Goal: Transaction & Acquisition: Book appointment/travel/reservation

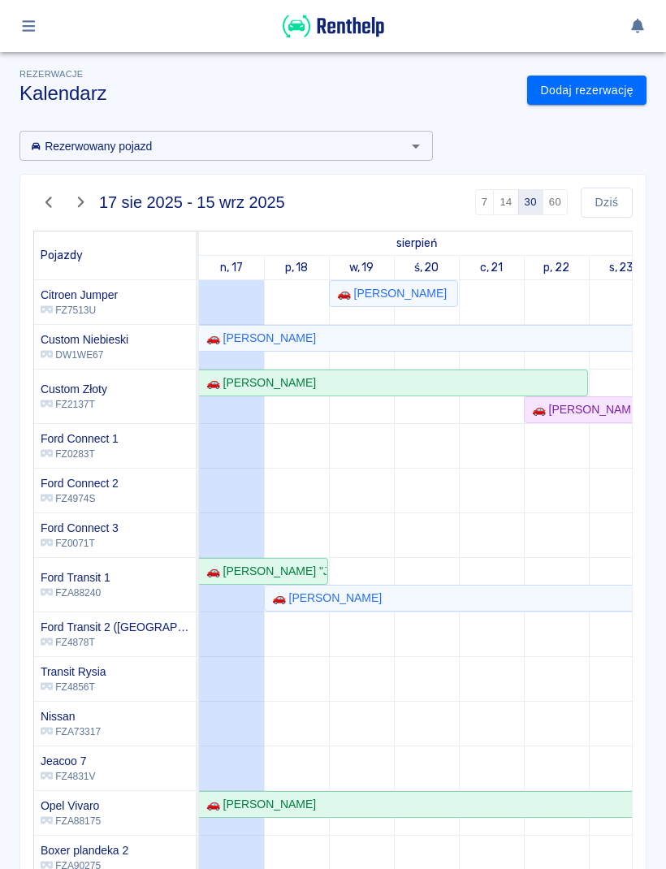
scroll to position [0, 135]
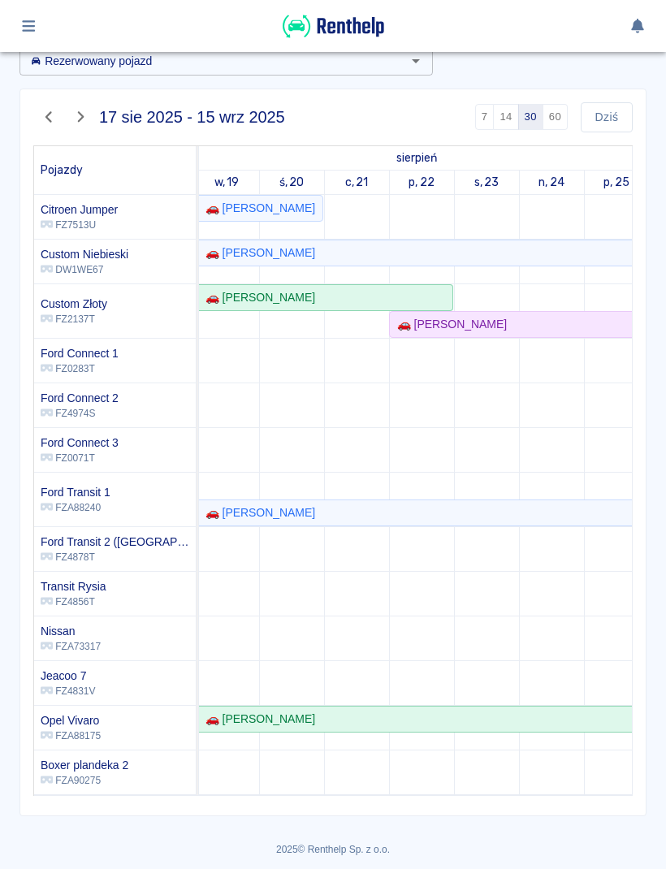
click at [262, 480] on td at bounding box center [291, 584] width 65 height 778
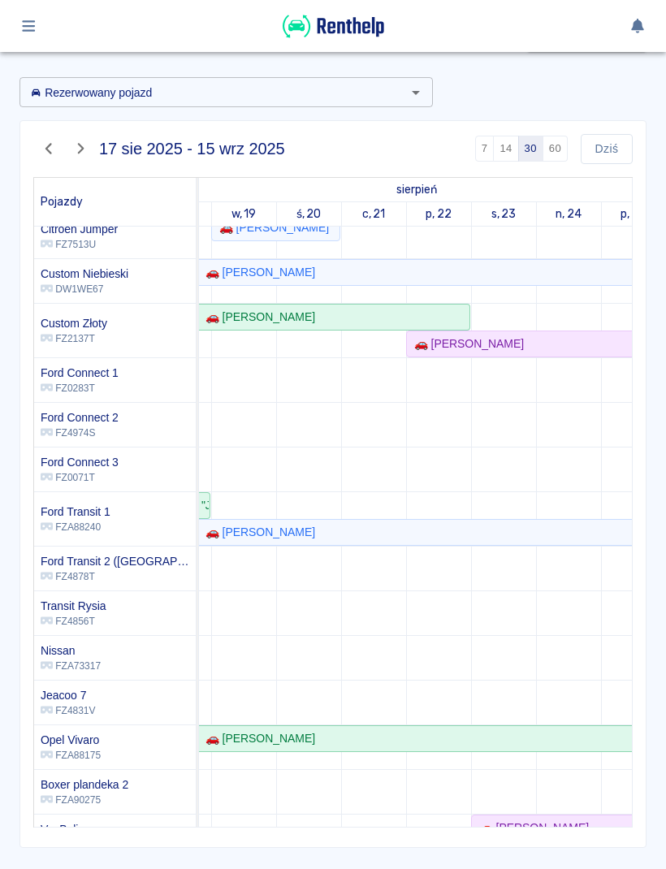
scroll to position [11, 0]
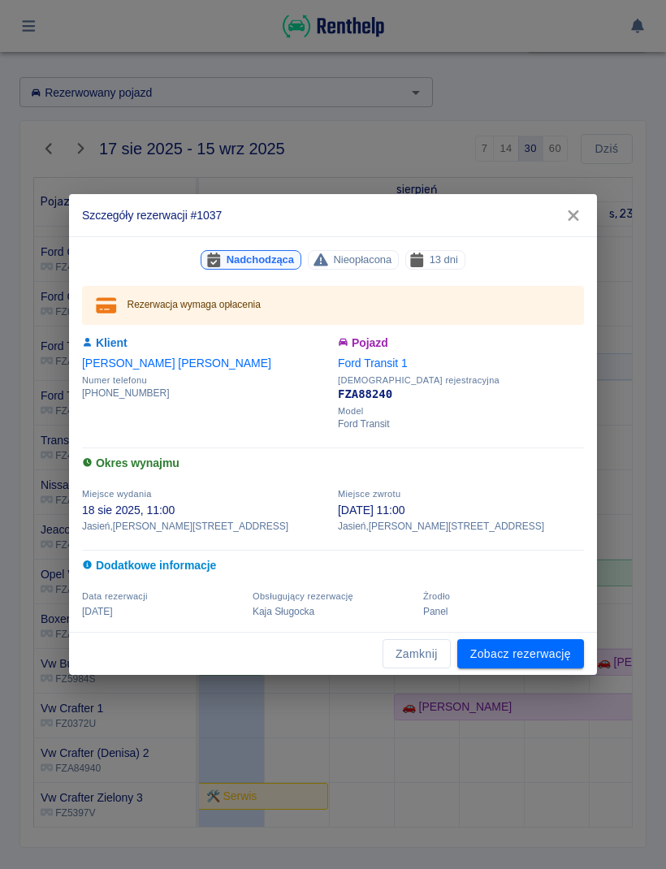
click at [443, 664] on button "Zamknij" at bounding box center [417, 654] width 68 height 30
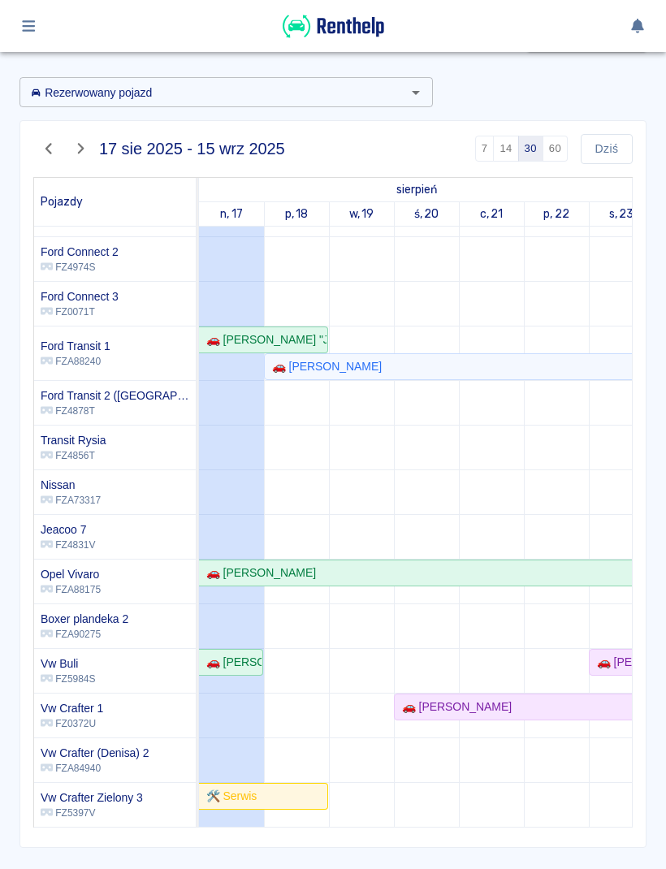
click at [112, 3] on div at bounding box center [333, 26] width 666 height 52
click at [615, 153] on button "Dziś" at bounding box center [607, 149] width 52 height 30
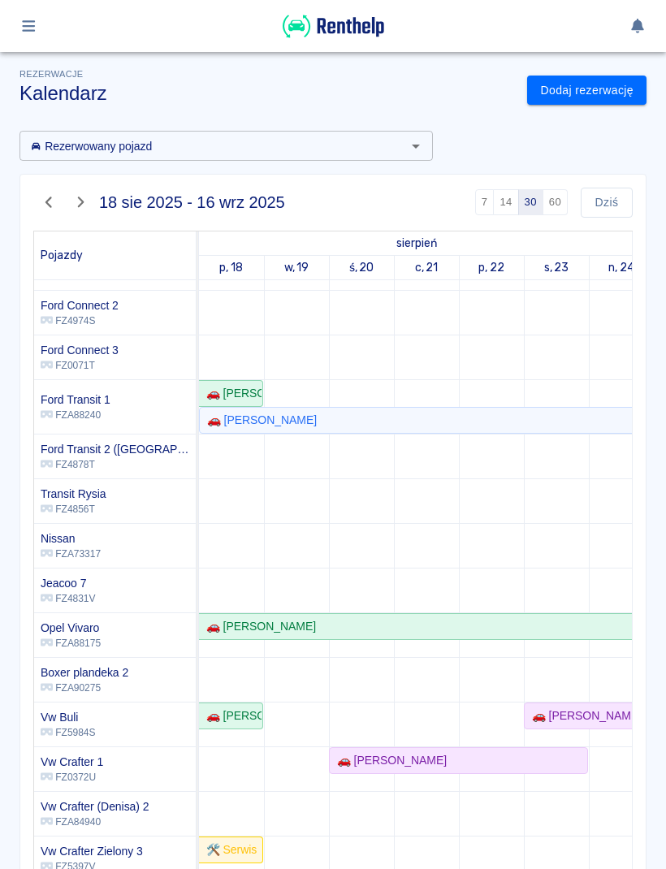
scroll to position [0, 0]
click at [607, 92] on link "Dodaj rezerwację" at bounding box center [586, 91] width 119 height 30
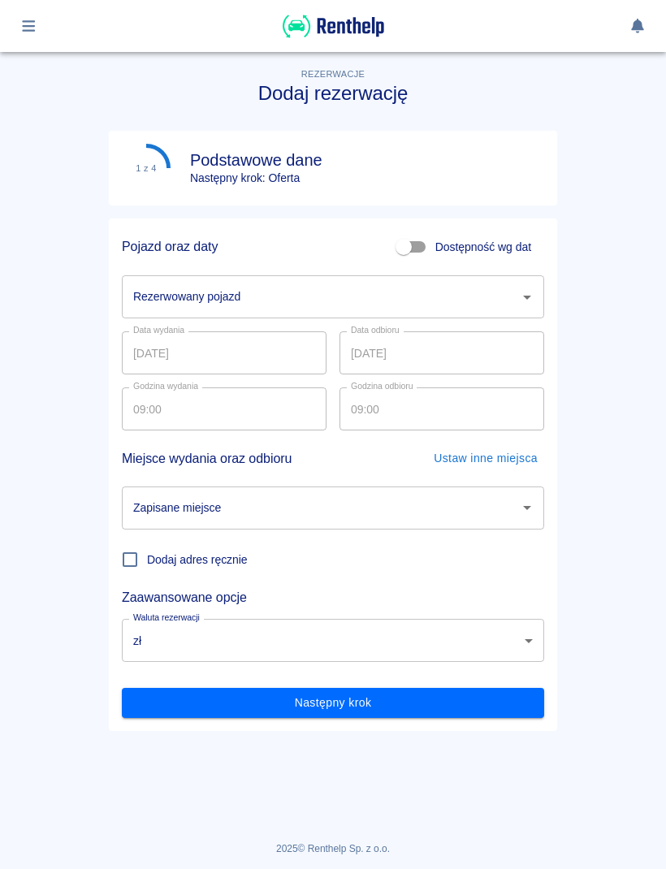
click at [509, 297] on input "Rezerwowany pojazd" at bounding box center [320, 297] width 383 height 28
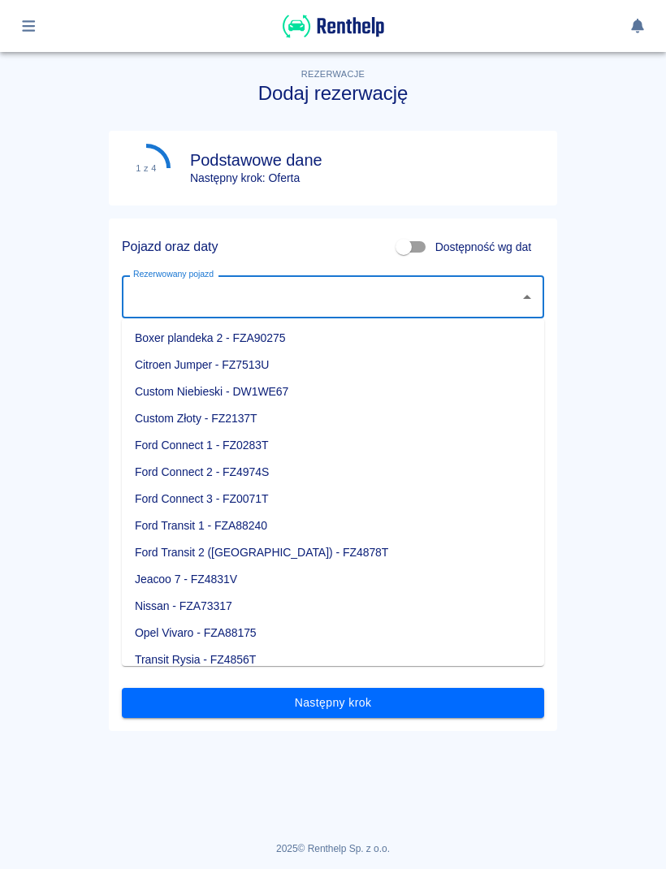
click at [275, 447] on li "Ford Connect 1 - FZ0283T" at bounding box center [333, 445] width 422 height 27
type input "Ford Connect 1 - FZ0283T"
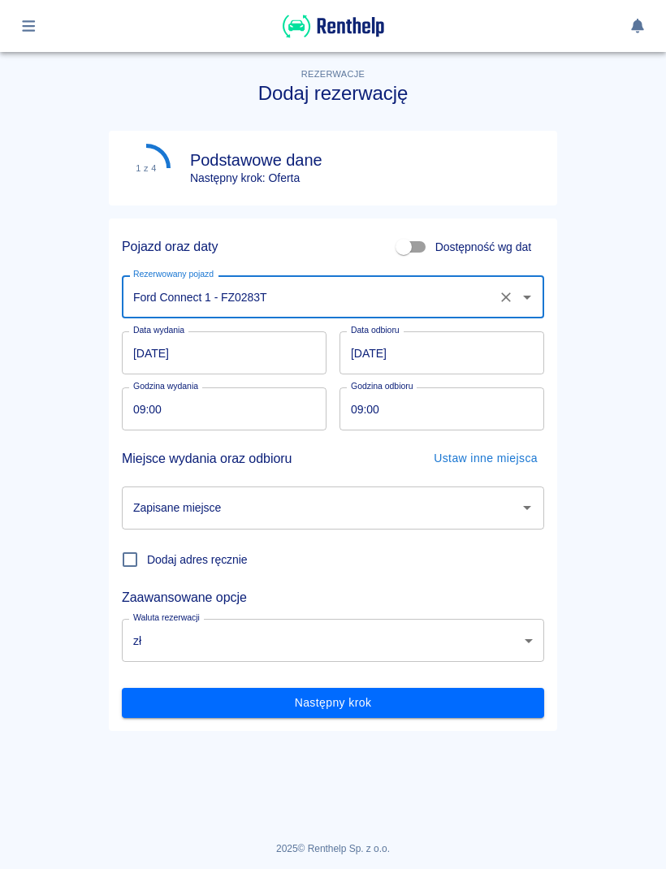
click at [293, 354] on input "[DATE]" at bounding box center [224, 352] width 205 height 43
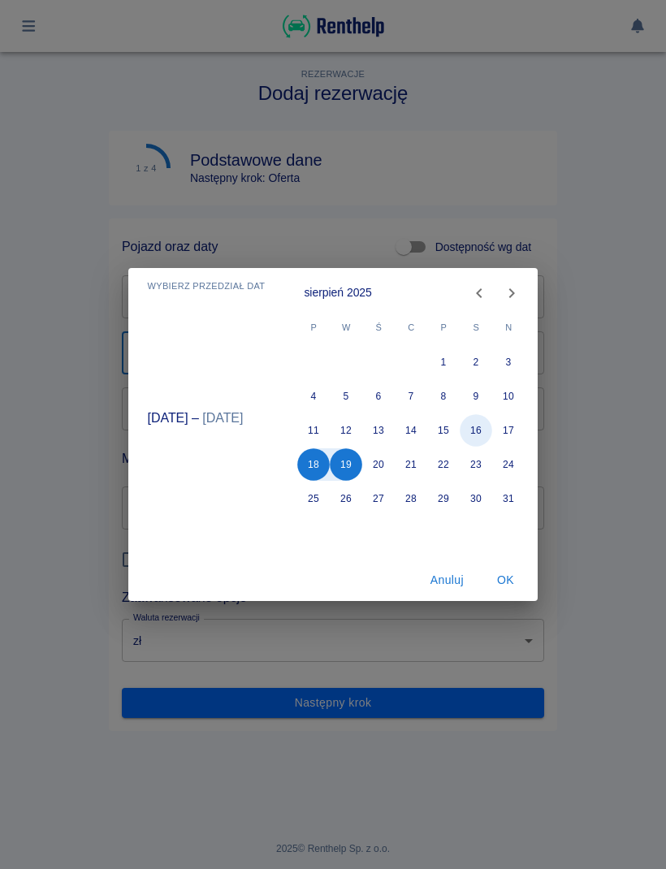
click at [484, 423] on button "16" at bounding box center [476, 430] width 32 height 32
type input "[DATE]"
click at [515, 430] on button "17" at bounding box center [509, 430] width 32 height 32
type input "[DATE]"
click at [517, 571] on button "OK" at bounding box center [505, 580] width 52 height 30
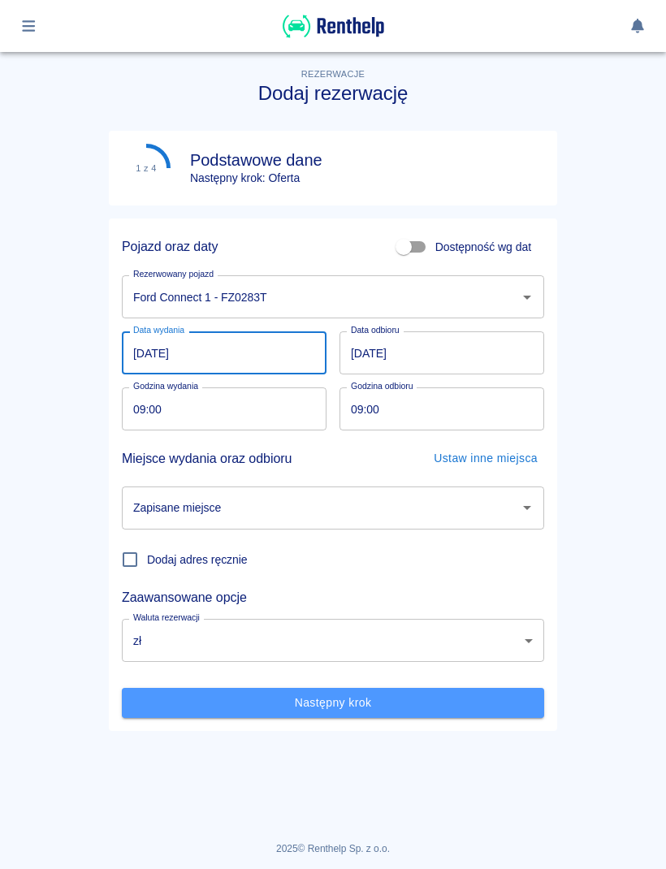
click at [358, 707] on button "Następny krok" at bounding box center [333, 703] width 422 height 30
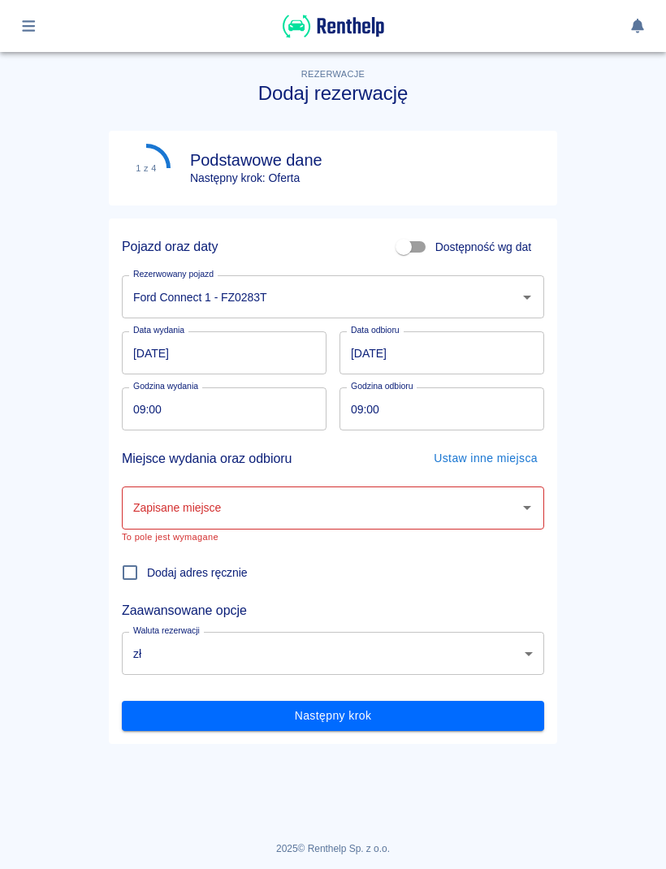
click at [422, 520] on input "Zapisane miejsce" at bounding box center [320, 508] width 383 height 28
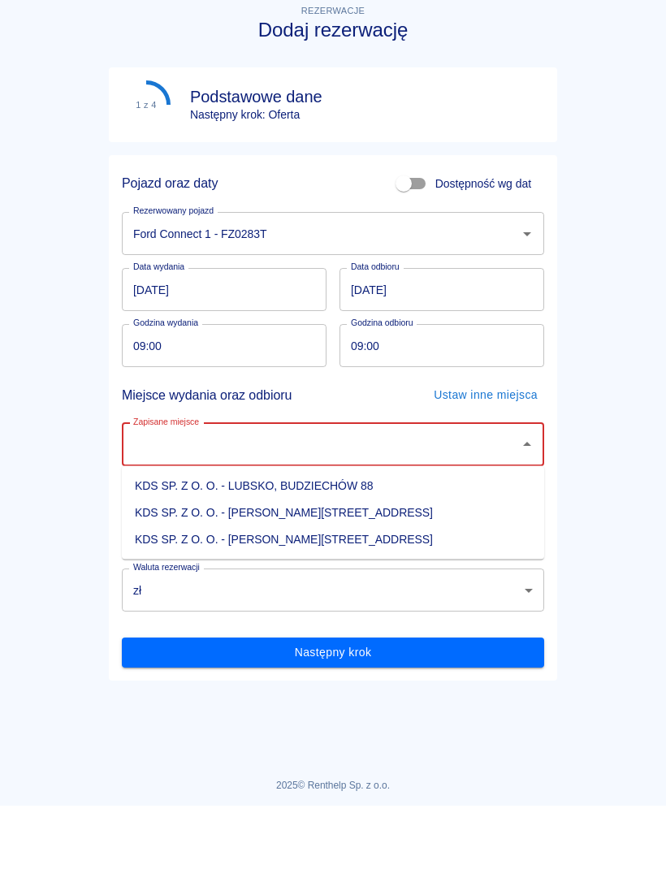
click at [361, 590] on li "KDS SP. Z O. O. - [PERSON_NAME][STREET_ADDRESS]" at bounding box center [333, 603] width 422 height 27
type input "KDS SP. Z O. O. - [PERSON_NAME][STREET_ADDRESS]"
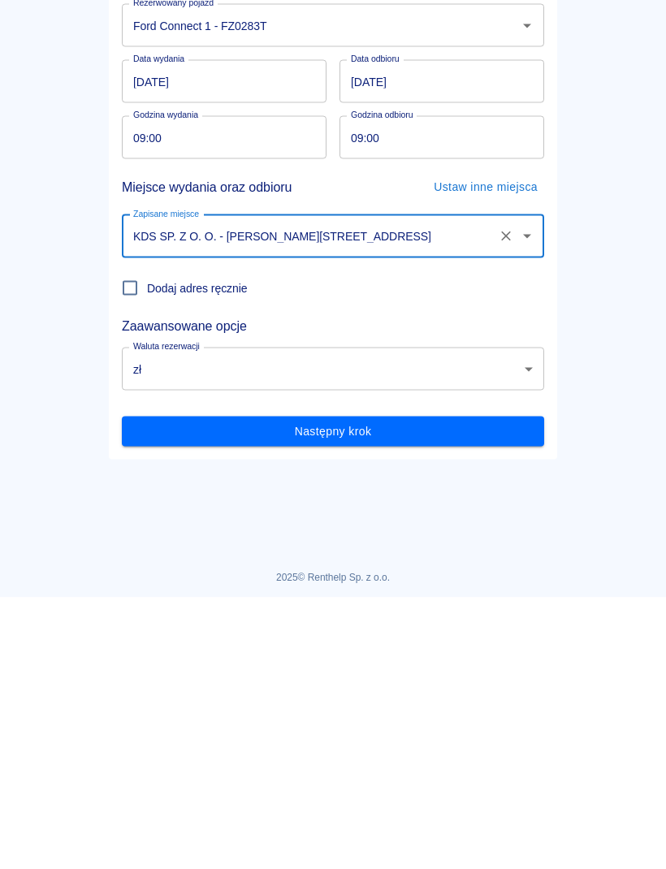
click at [515, 688] on button "Następny krok" at bounding box center [333, 703] width 422 height 30
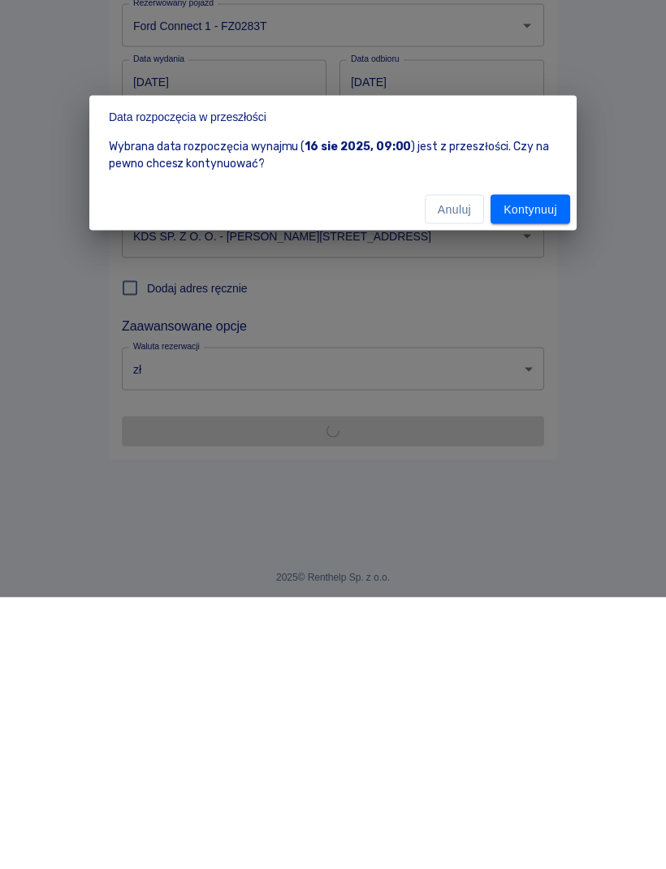
click at [472, 478] on div "Data rozpoczęcia w przeszłości Wybrana data rozpoczęcia wynajmu ( [DATE] 09:00 …" at bounding box center [333, 434] width 666 height 869
